Goal: Task Accomplishment & Management: Use online tool/utility

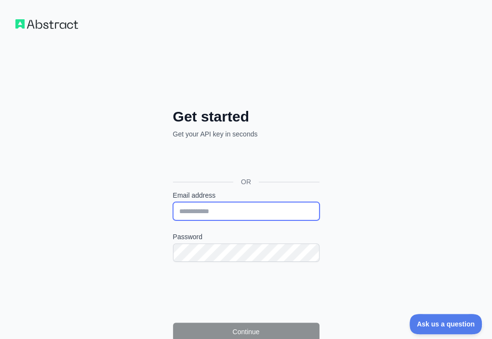
click at [173, 202] on input "Email address" at bounding box center [246, 211] width 146 height 18
paste input "**********"
type input "**********"
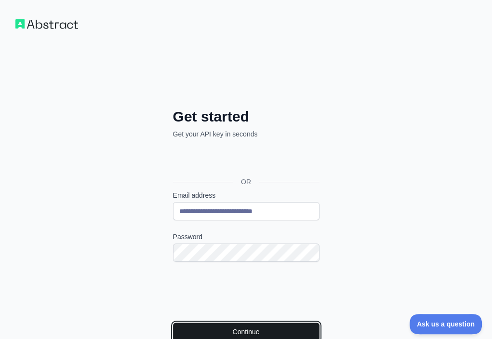
click at [173, 322] on button "Continue" at bounding box center [246, 331] width 146 height 18
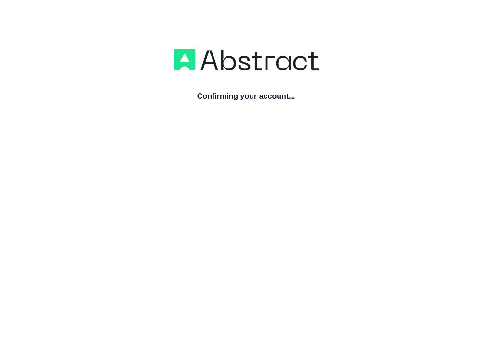
click at [237, 164] on div "Confirming your account..." at bounding box center [246, 217] width 492 height 339
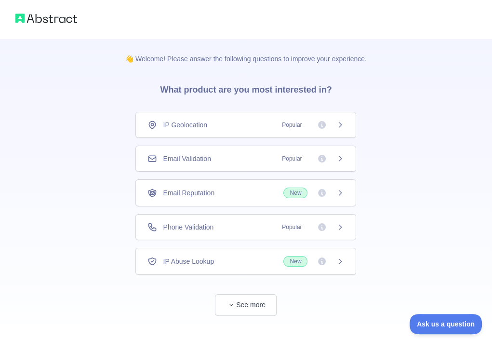
click at [237, 164] on div "Email Validation Popular" at bounding box center [245, 158] width 221 height 26
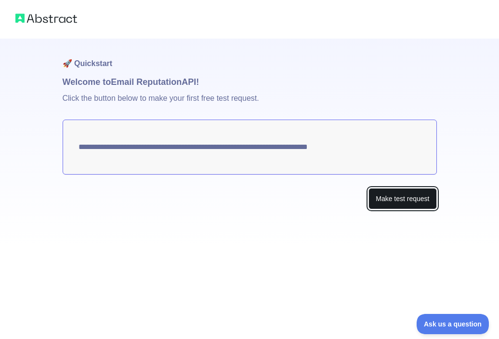
click at [413, 196] on button "Make test request" at bounding box center [402, 199] width 68 height 22
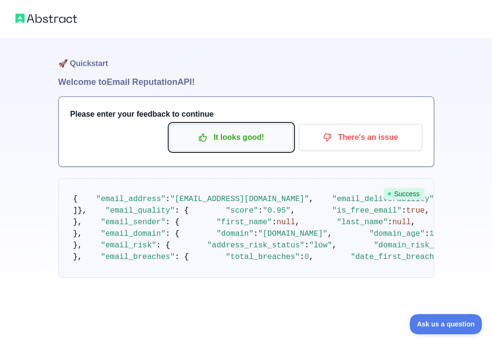
click at [244, 141] on p "It looks good!" at bounding box center [231, 137] width 109 height 16
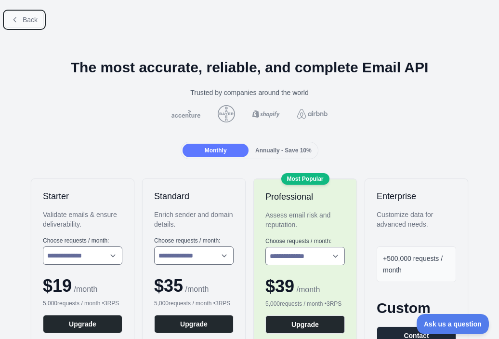
click at [25, 17] on span "Back" at bounding box center [30, 20] width 15 height 8
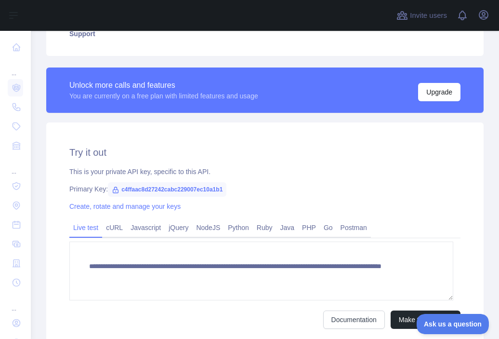
scroll to position [240, 0]
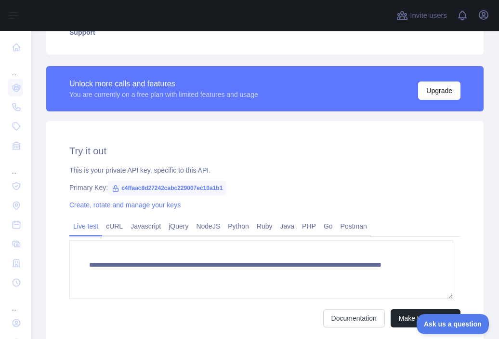
click at [215, 188] on span "c4ffaac8d27242cabc229007ec10a1b1" at bounding box center [167, 188] width 118 height 14
copy span "c4ffaac8d27242cabc229007ec10a1b1"
